Goal: Navigation & Orientation: Understand site structure

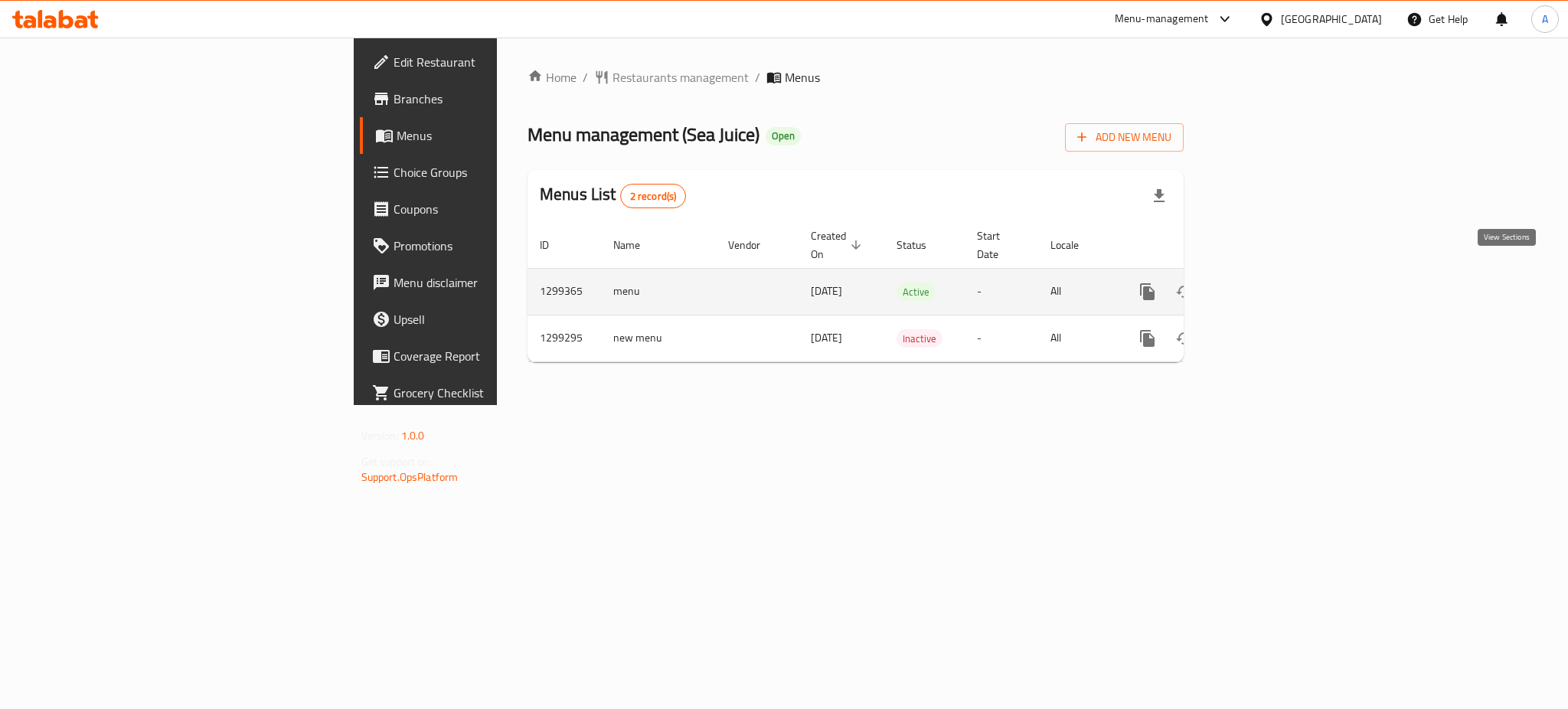
click at [1277, 277] on link "enhanced table" at bounding box center [1258, 292] width 37 height 37
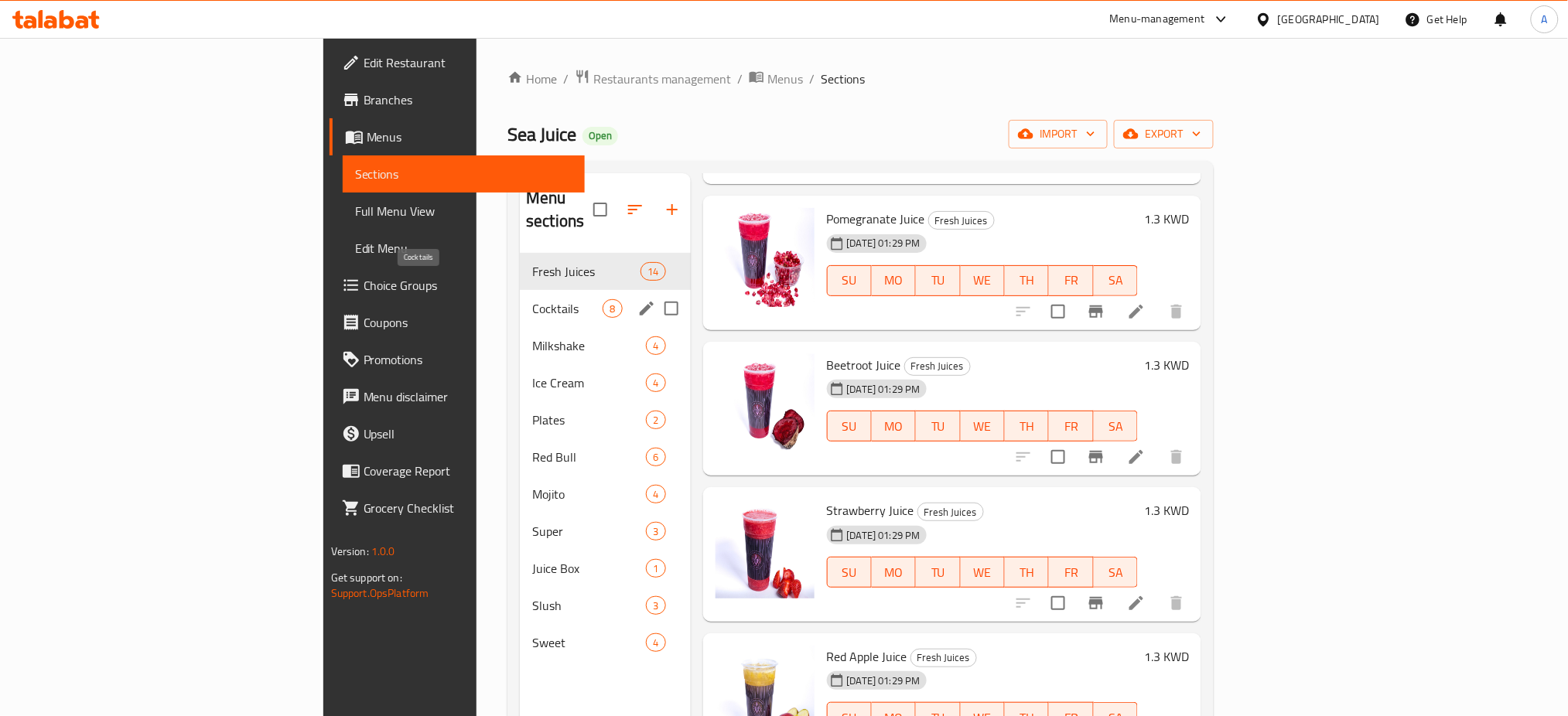
click at [532, 299] on span "Cocktails" at bounding box center [567, 308] width 71 height 19
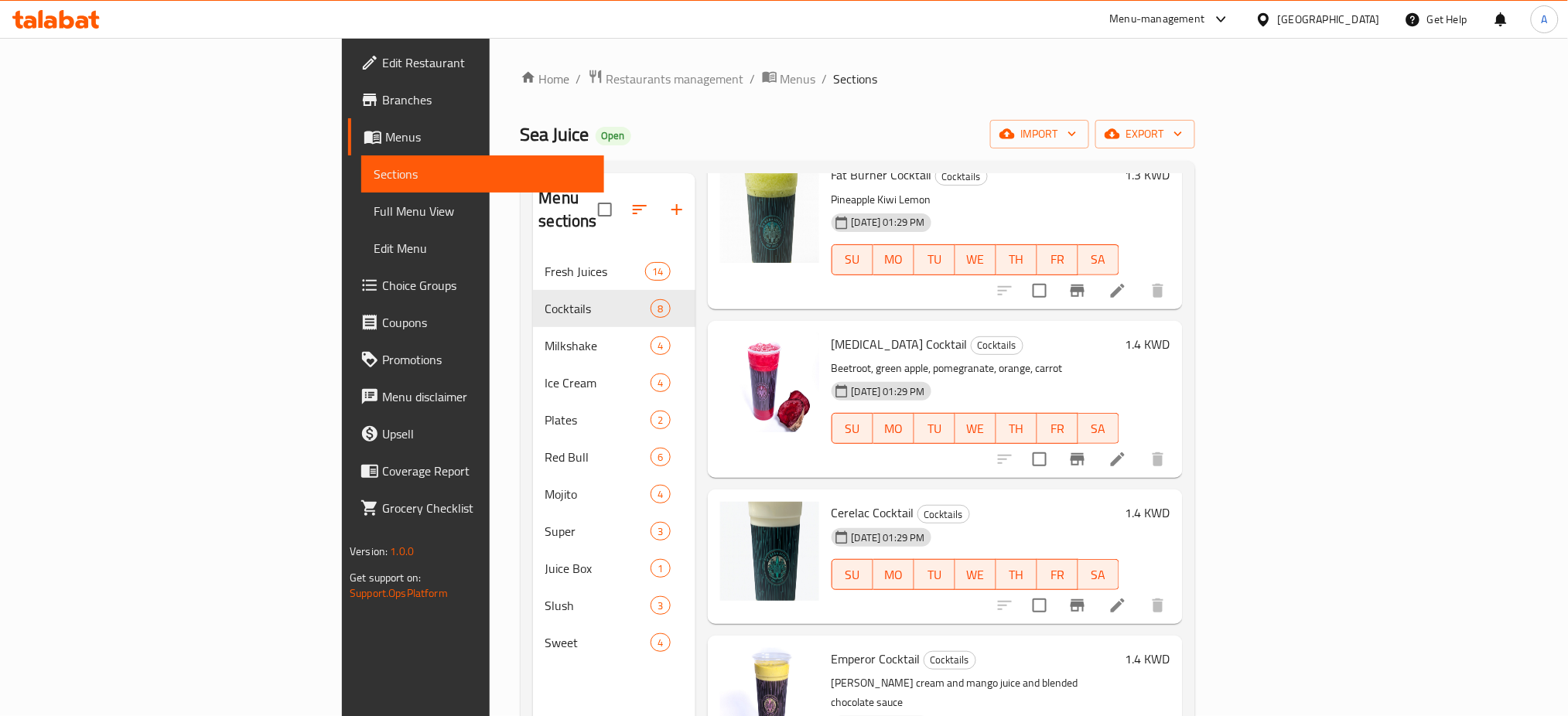
scroll to position [649, 0]
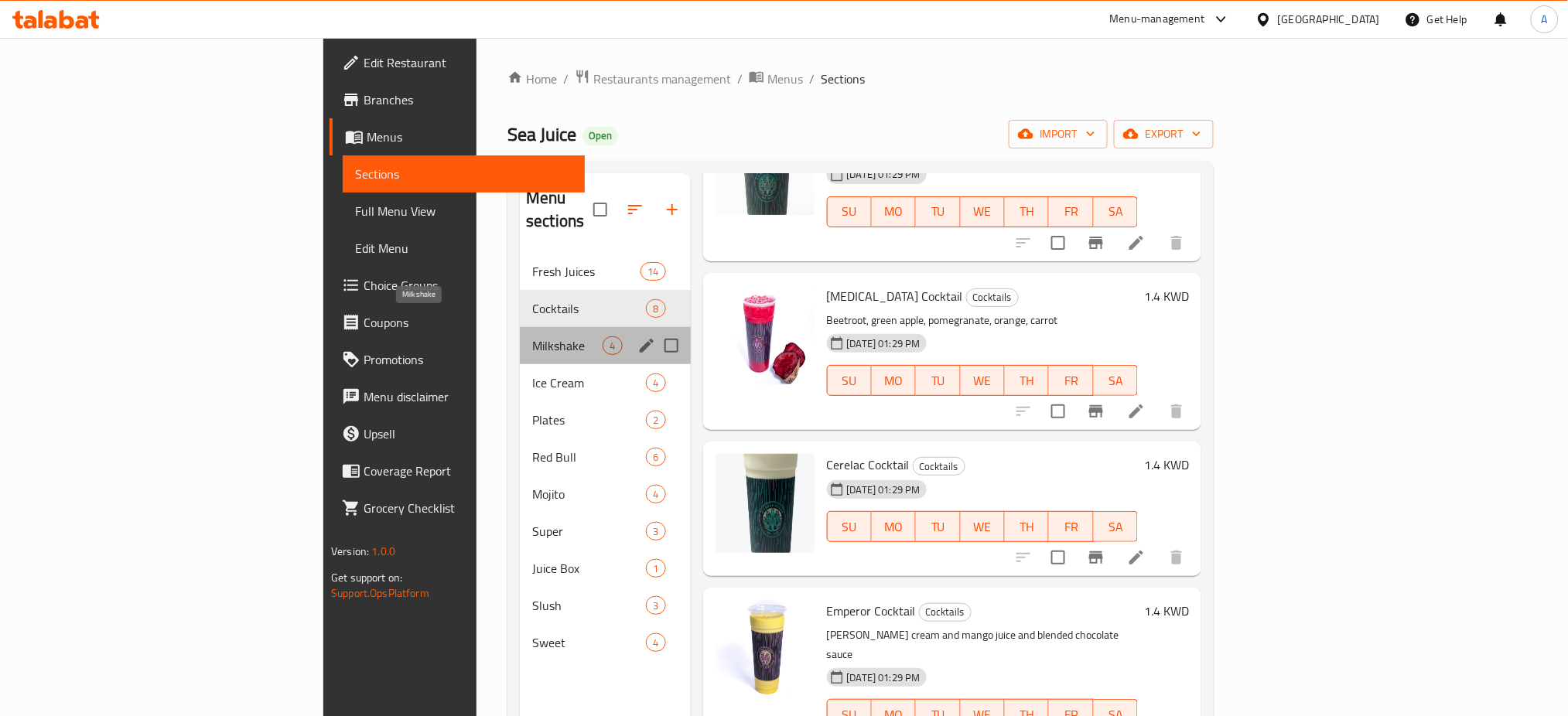
click at [532, 336] on span "Milkshake" at bounding box center [567, 345] width 71 height 19
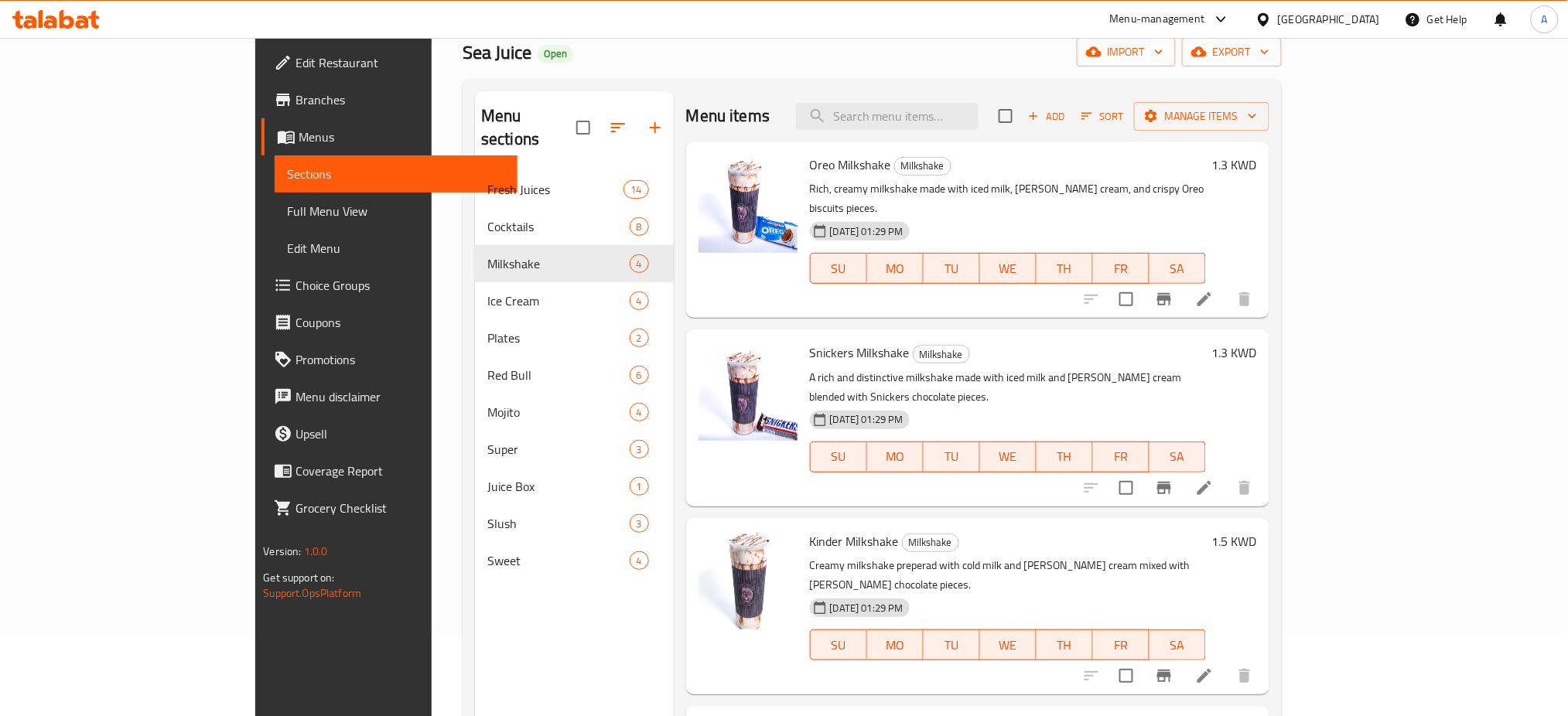
scroll to position [216, 0]
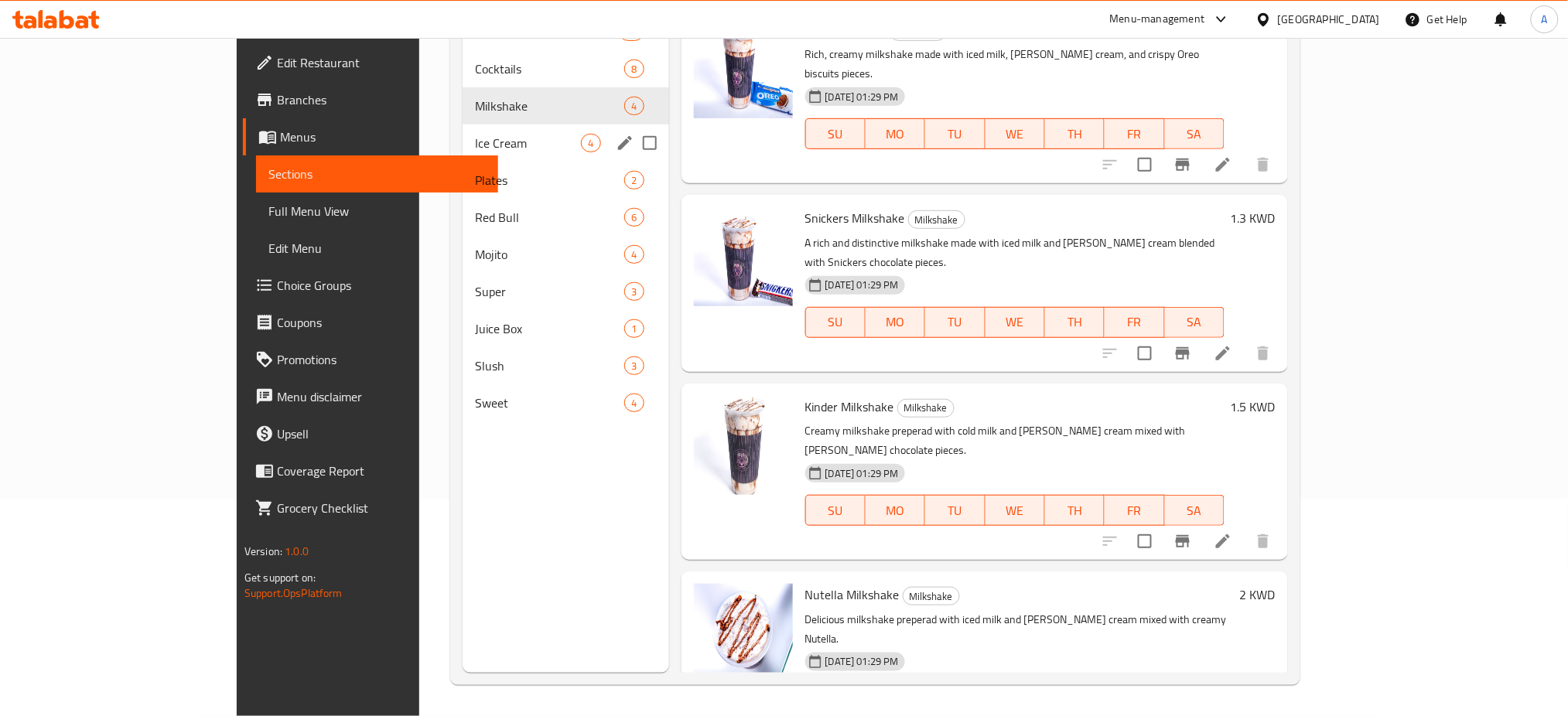
click at [475, 152] on span "Ice Cream" at bounding box center [528, 143] width 107 height 19
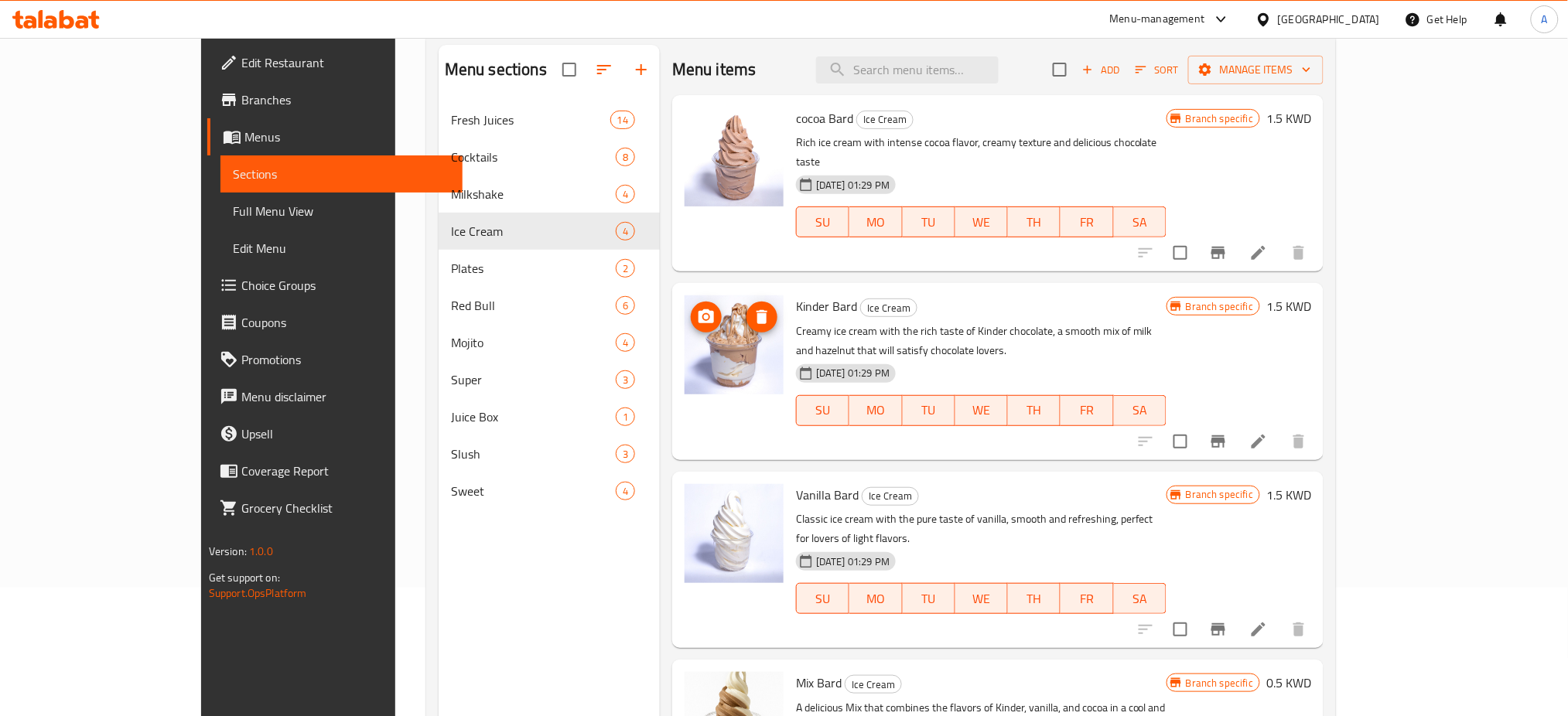
scroll to position [206, 0]
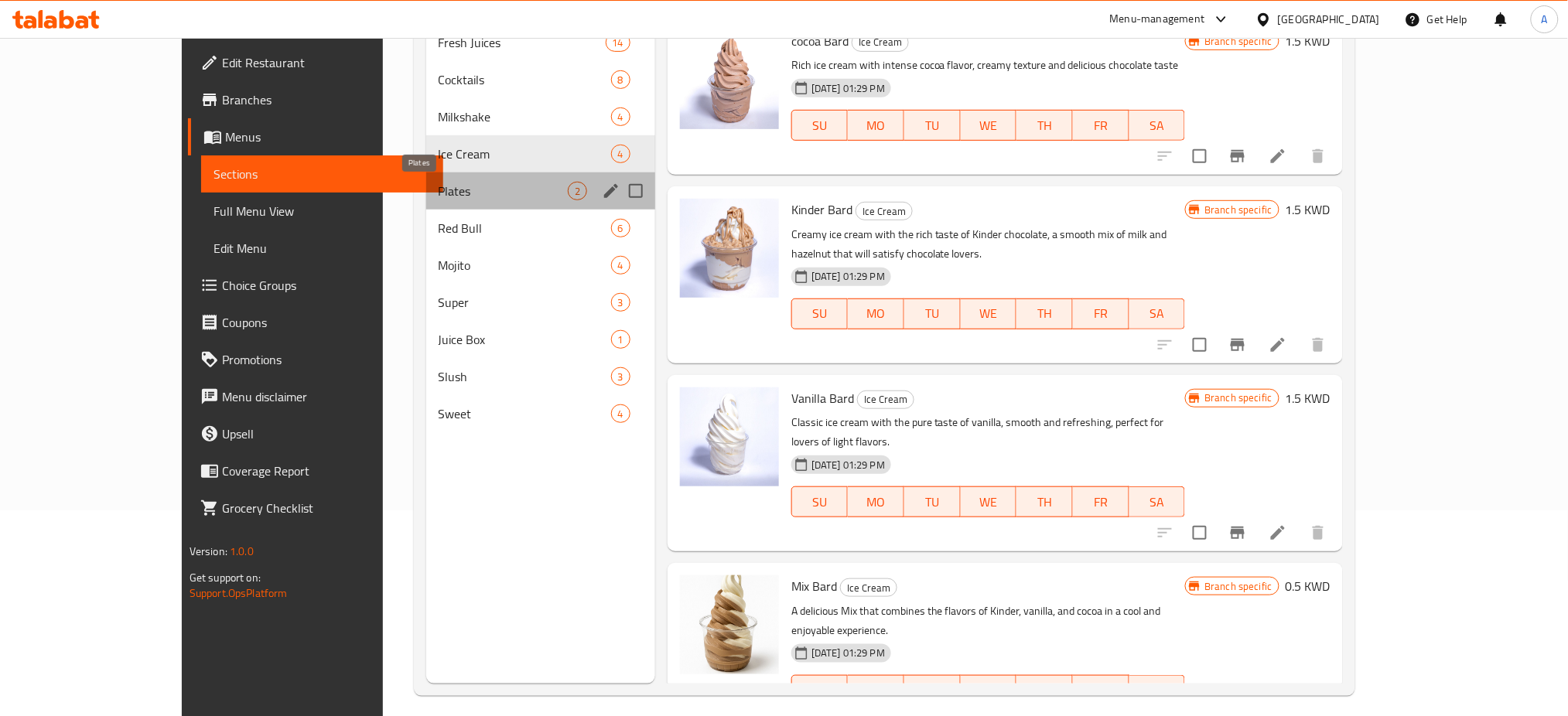
click at [438, 189] on span "Plates" at bounding box center [503, 190] width 129 height 19
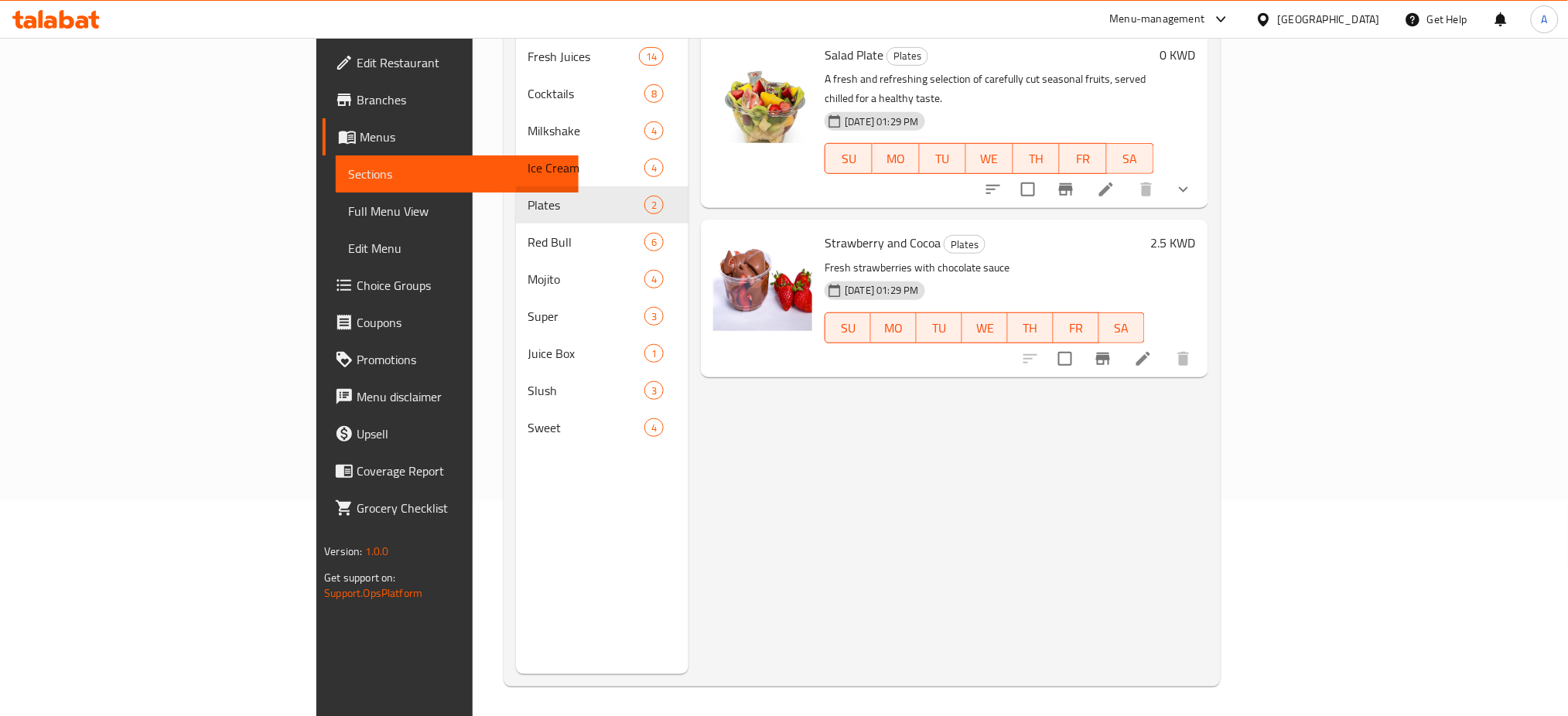
scroll to position [216, 0]
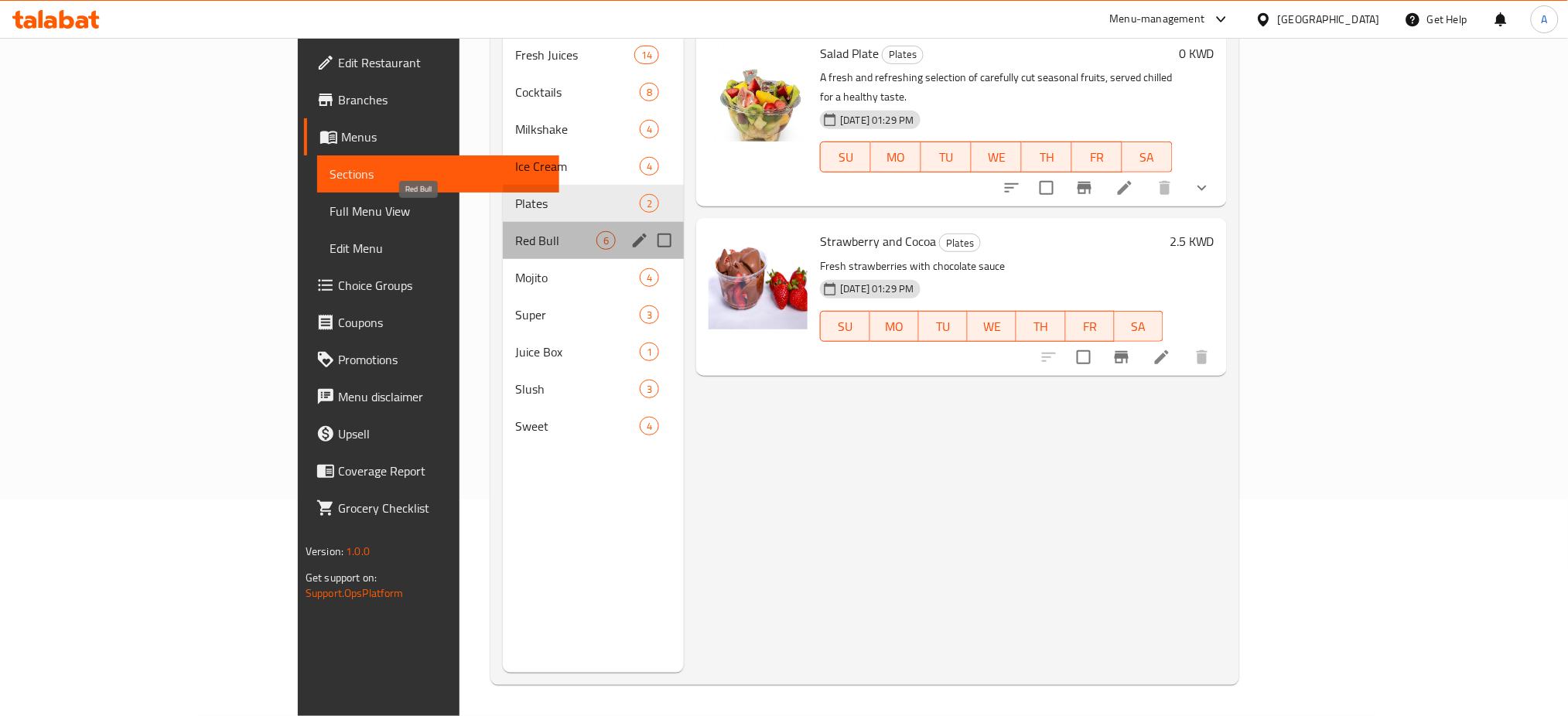
click at [515, 231] on span "Red Bull" at bounding box center [556, 240] width 81 height 19
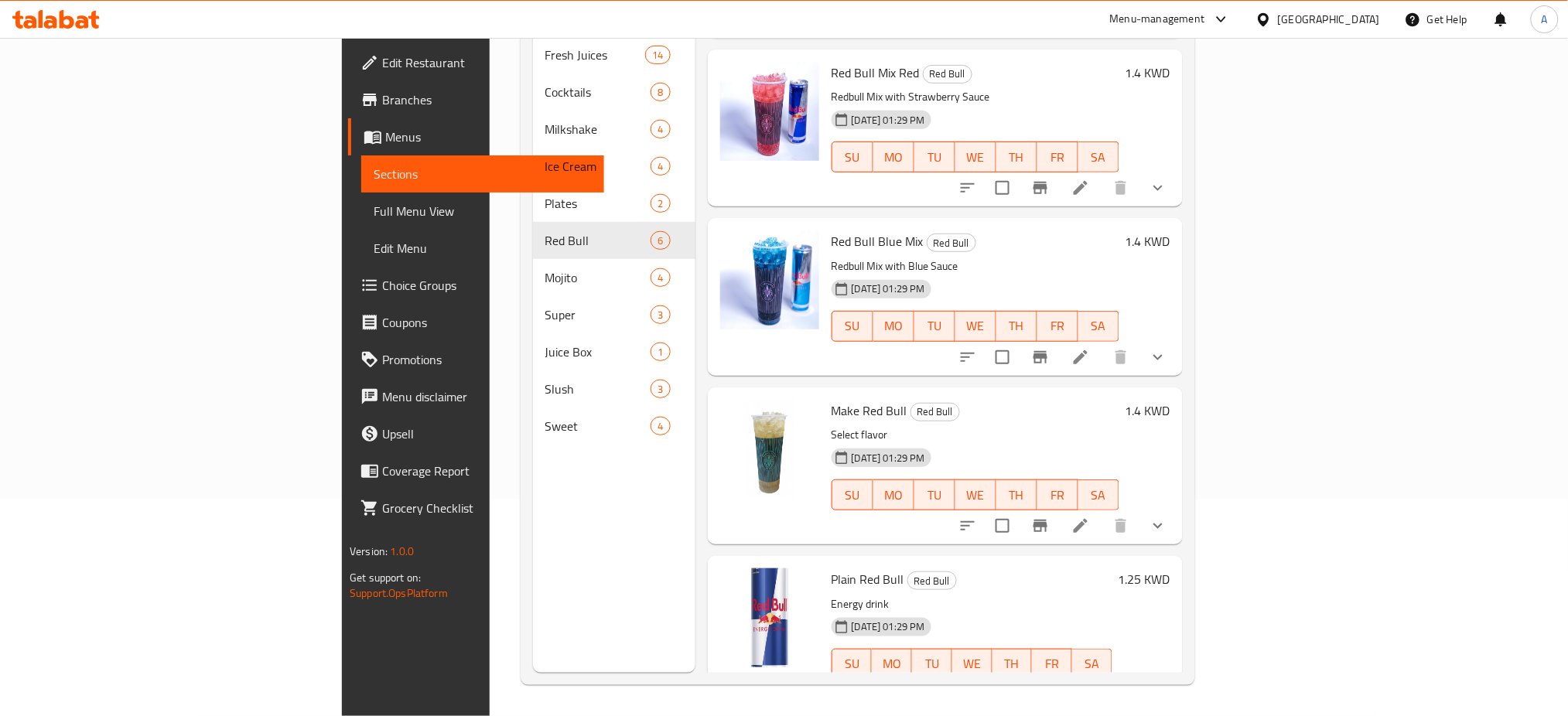
scroll to position [336, 0]
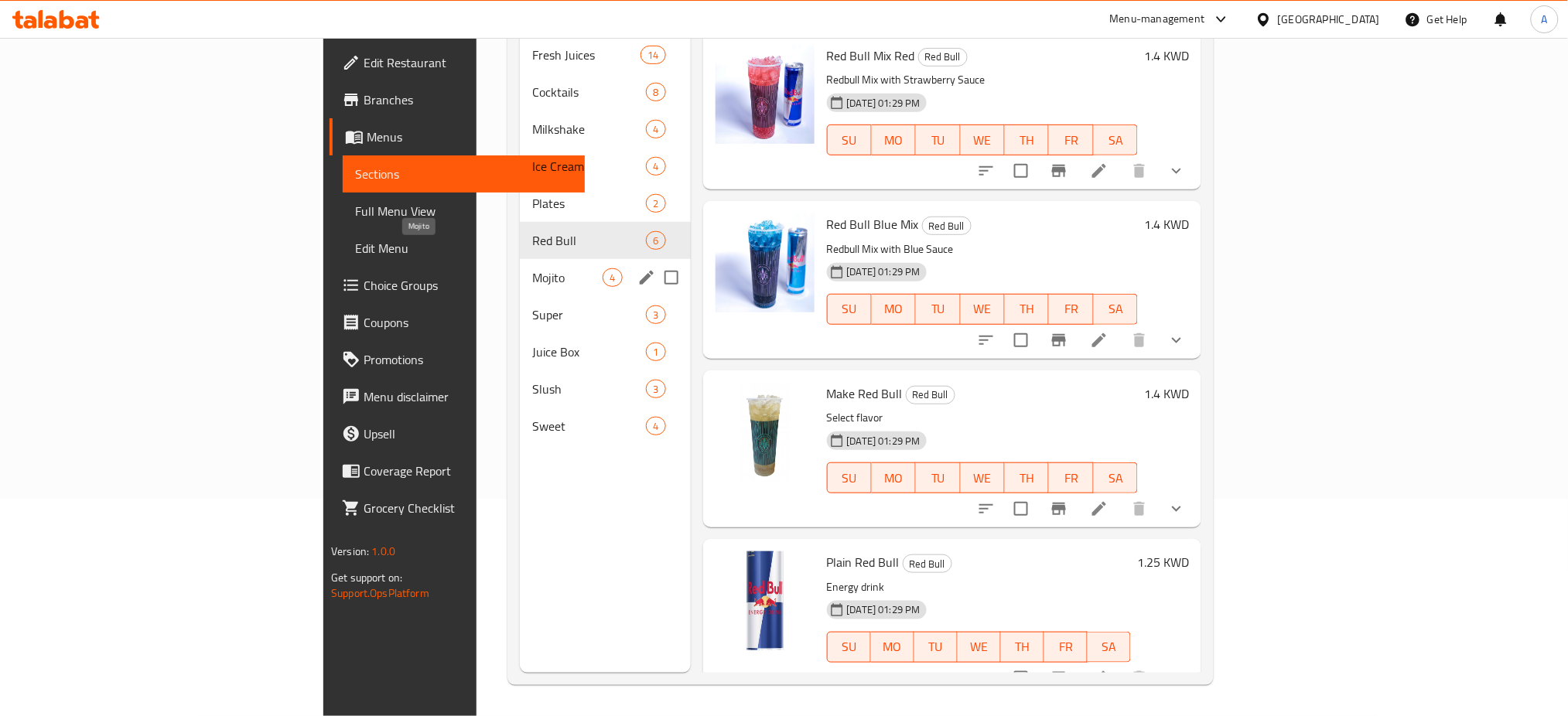
click at [532, 268] on span "Mojito" at bounding box center [567, 277] width 71 height 19
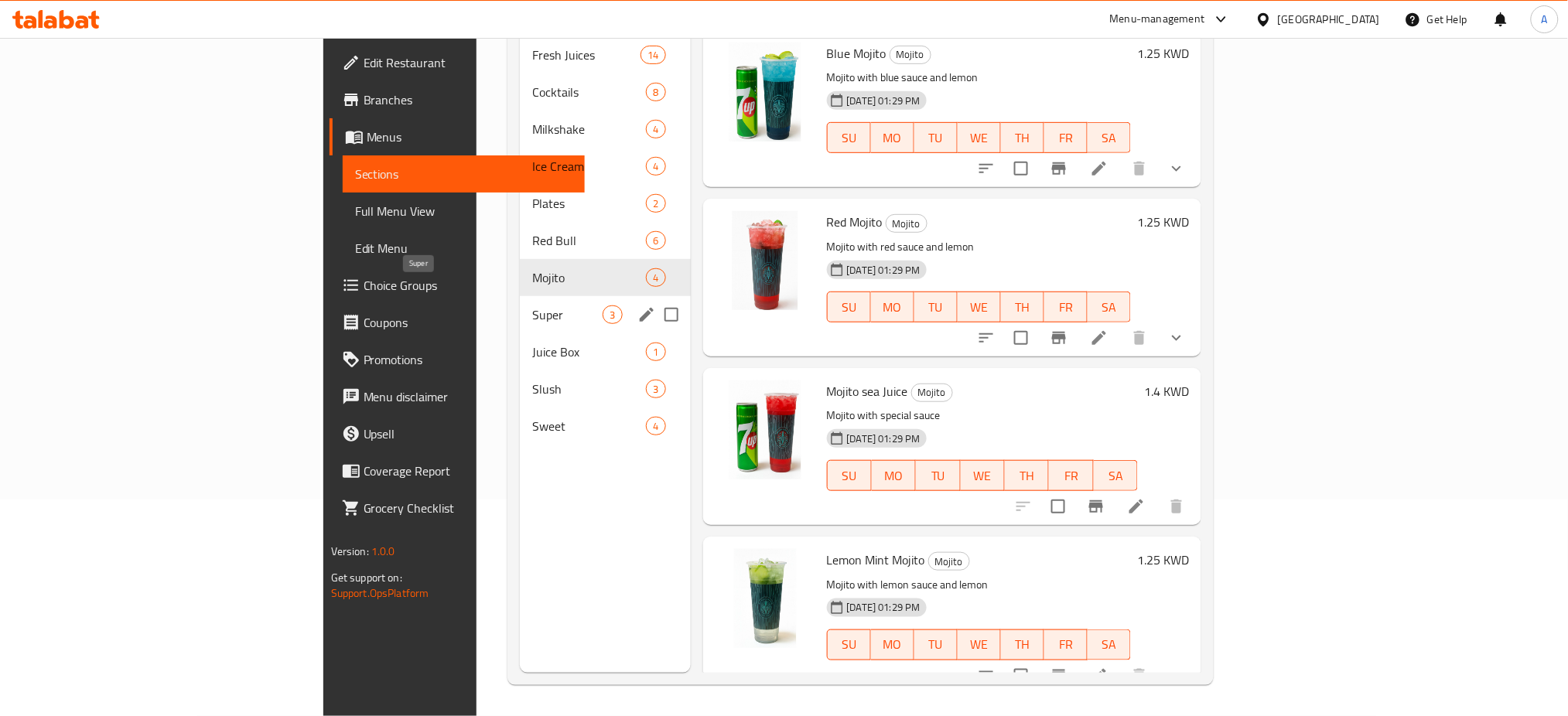
click at [532, 306] on span "Super" at bounding box center [567, 314] width 71 height 19
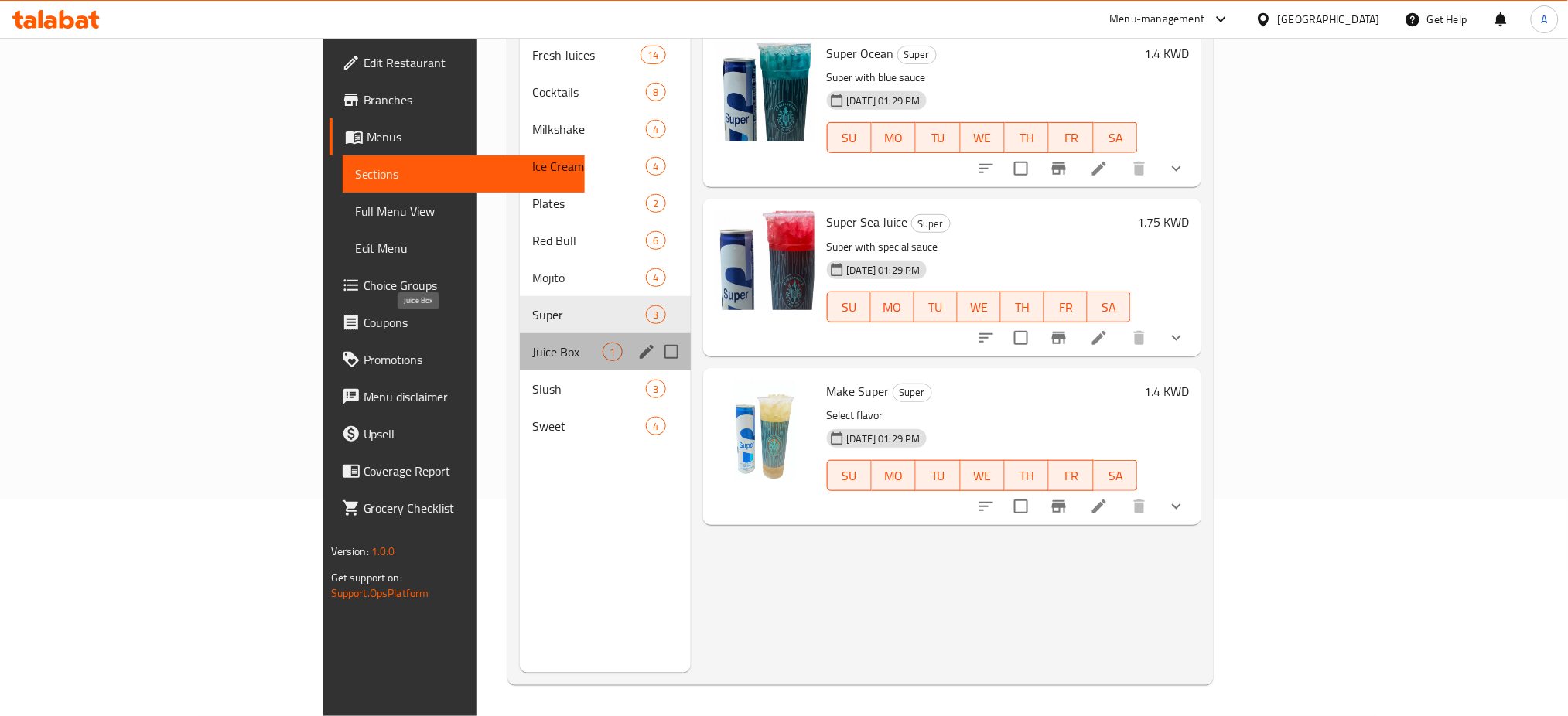
click at [532, 343] on span "Juice Box" at bounding box center [567, 352] width 71 height 19
